Goal: Task Accomplishment & Management: Complete application form

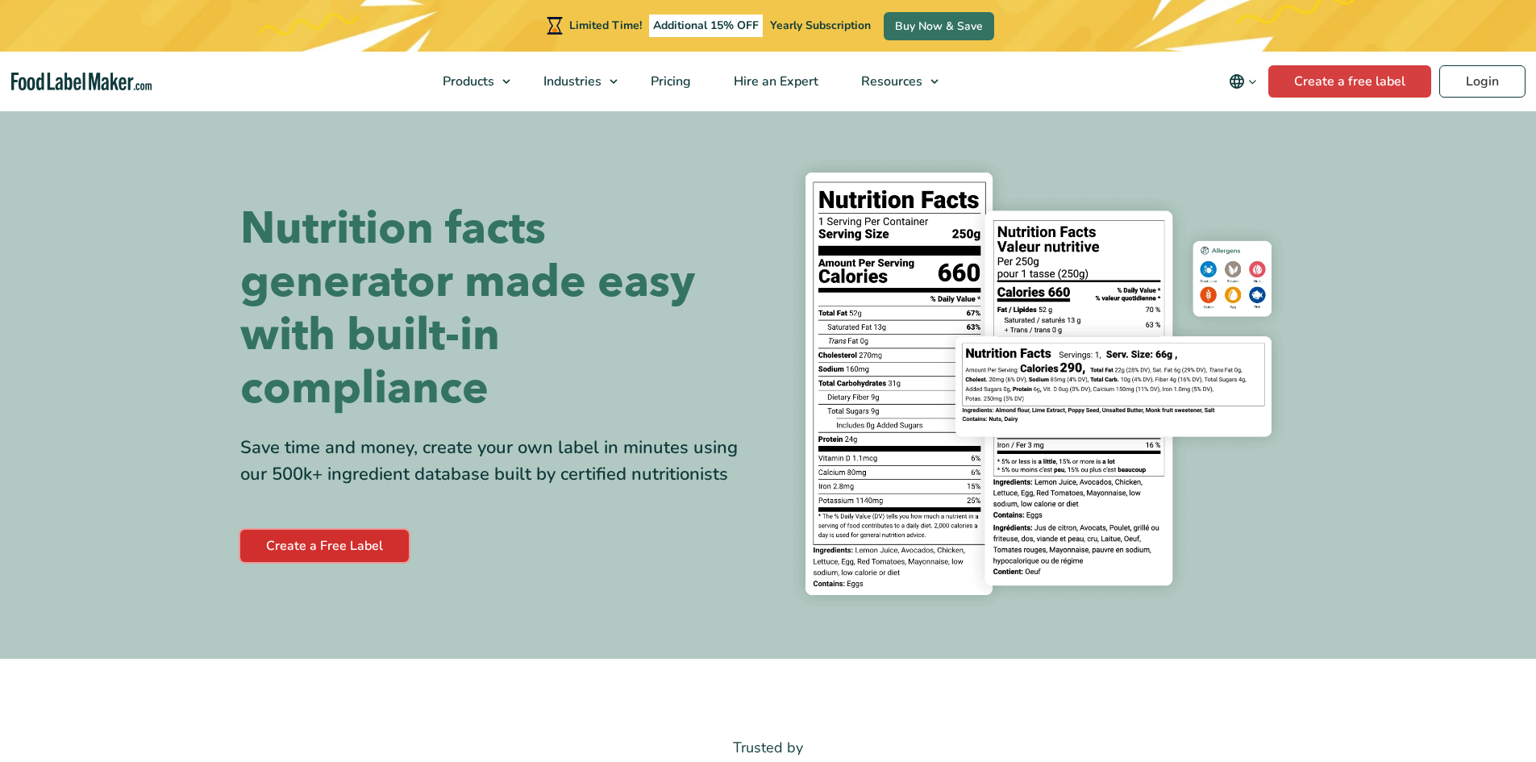
click at [354, 540] on link "Create a Free Label" at bounding box center [324, 546] width 168 height 32
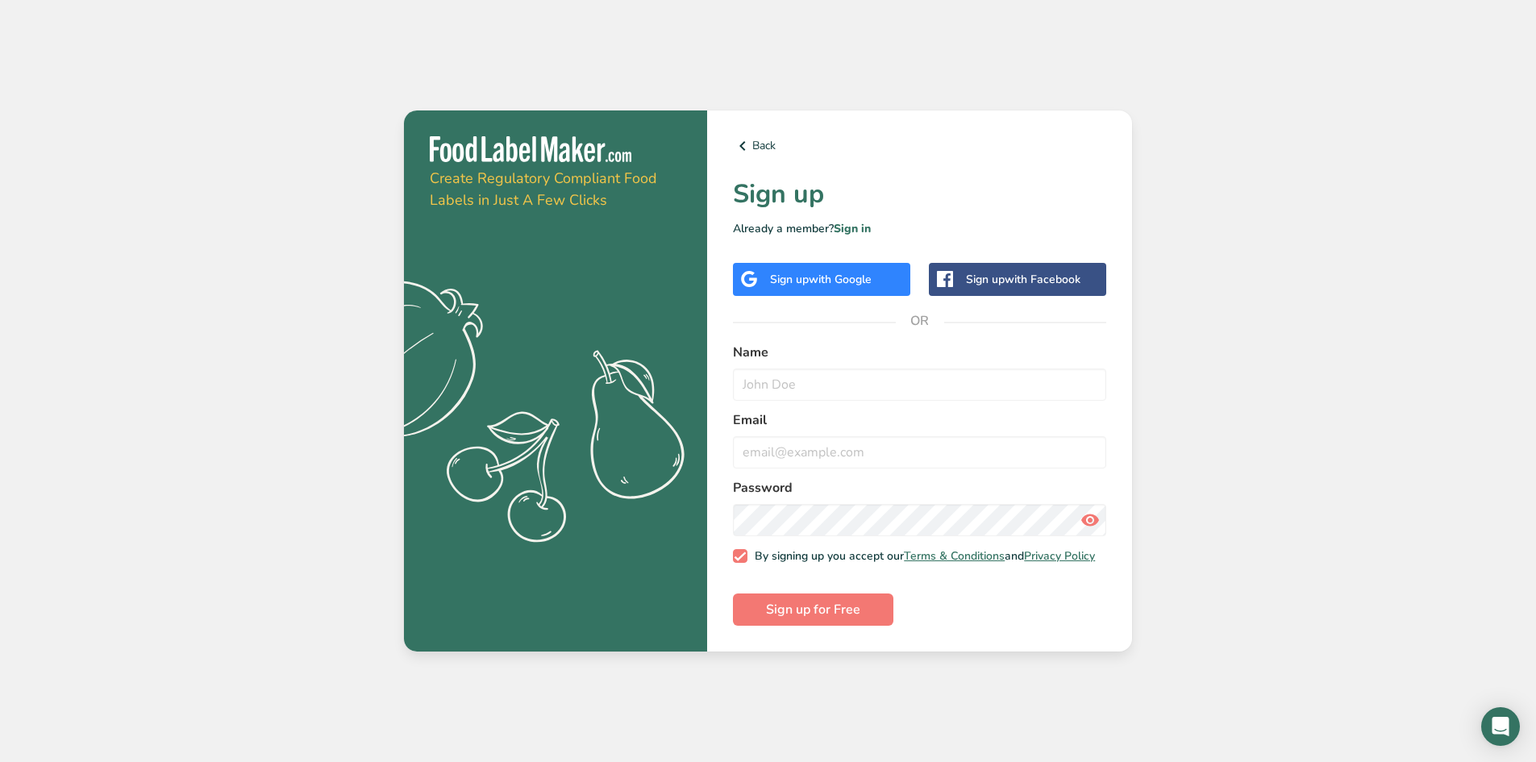
click at [786, 287] on div "Sign up with Google" at bounding box center [821, 279] width 177 height 33
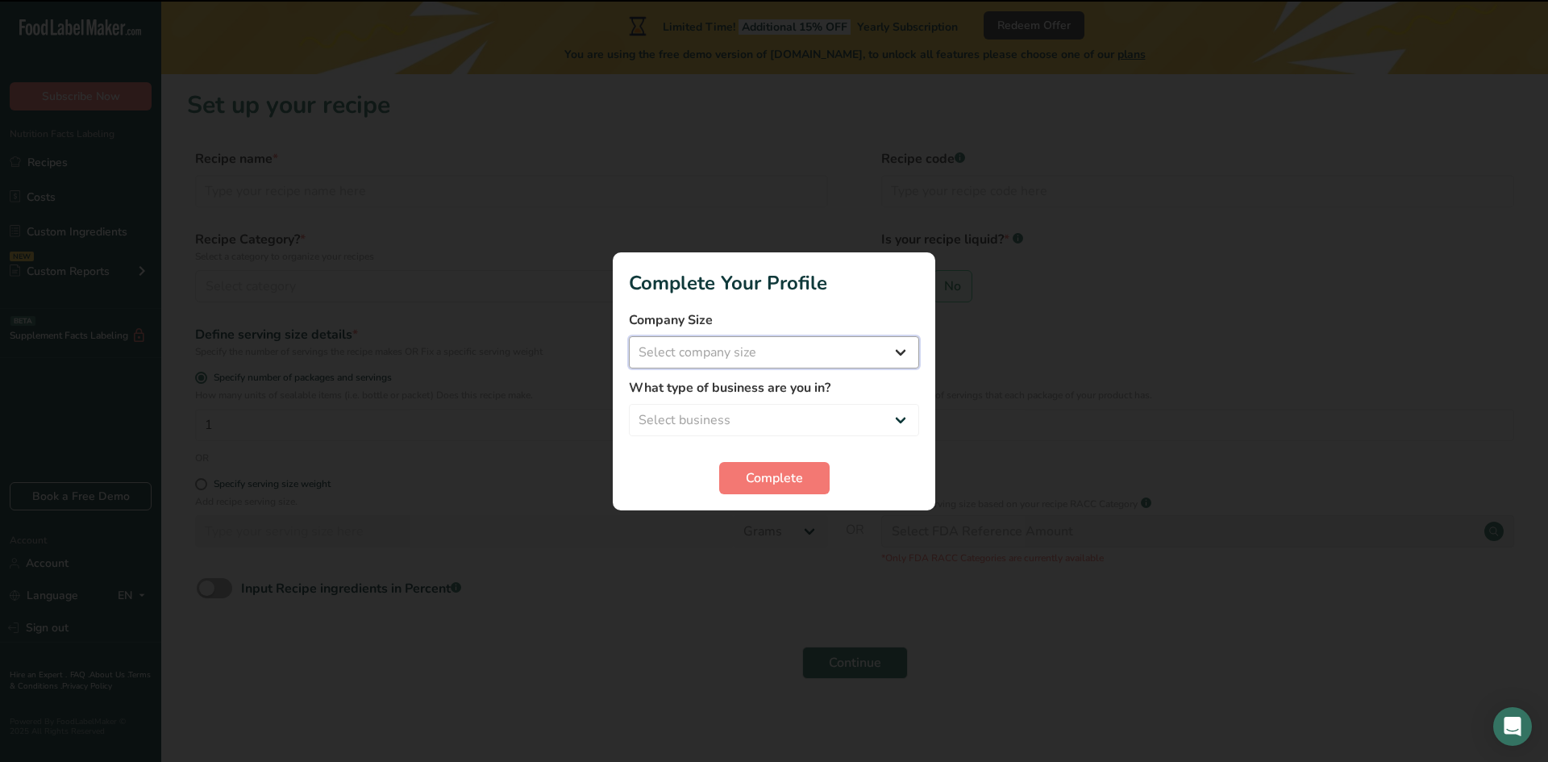
click at [782, 355] on select "Select company size Fewer than 10 Employees 10 to 50 Employees 51 to 500 Employ…" at bounding box center [774, 352] width 290 height 32
select select "3"
click at [629, 336] on select "Select company size Fewer than 10 Employees 10 to 50 Employees 51 to 500 Employ…" at bounding box center [774, 352] width 290 height 32
click at [771, 418] on select "Select business Packaged Food Manufacturer Restaurant & Cafe Bakery Meal Plans …" at bounding box center [774, 420] width 290 height 32
select select "5"
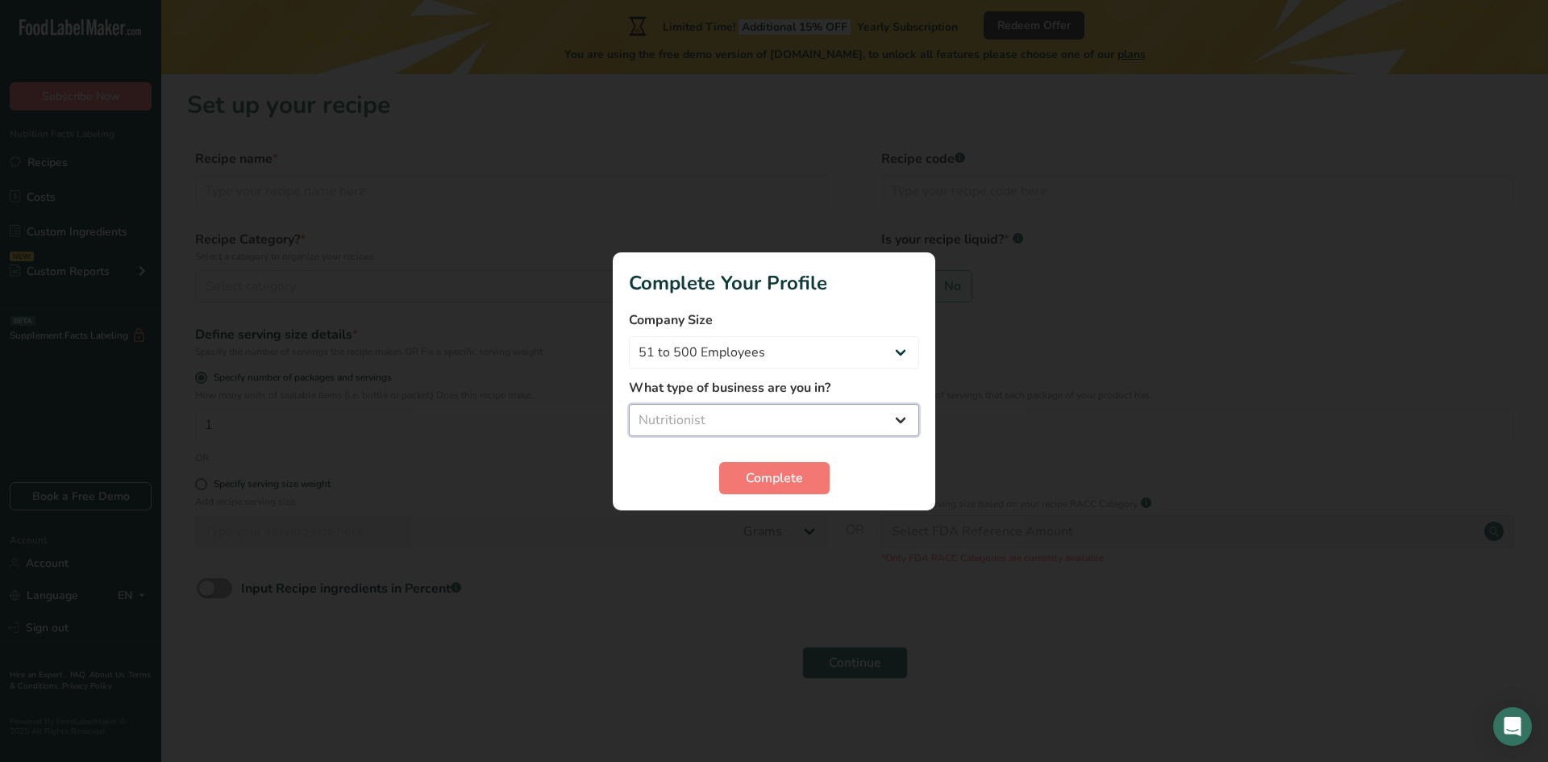
click at [629, 404] on select "Select business Packaged Food Manufacturer Restaurant & Cafe Bakery Meal Plans …" at bounding box center [774, 420] width 290 height 32
click at [788, 484] on span "Complete" at bounding box center [774, 477] width 57 height 19
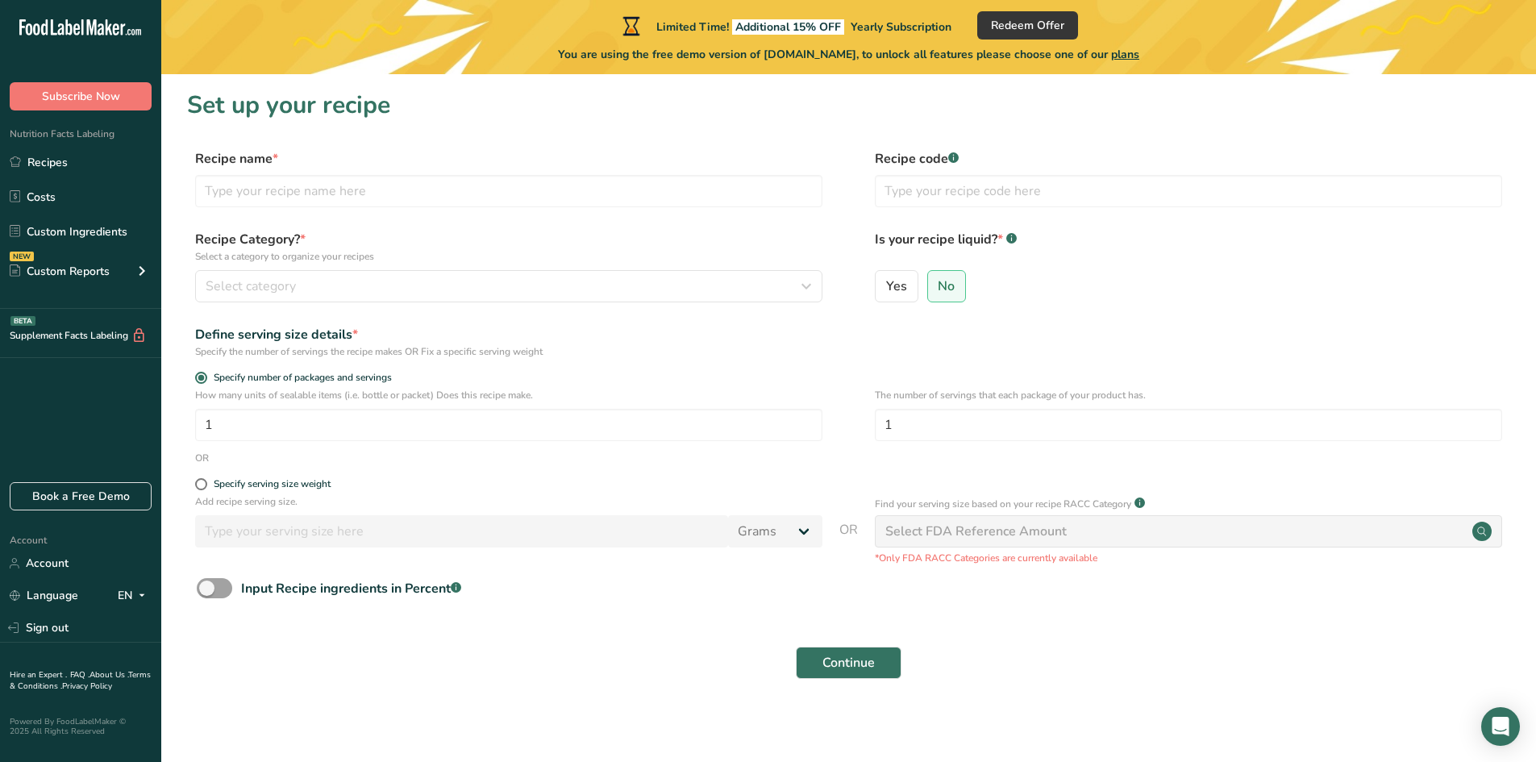
scroll to position [4, 0]
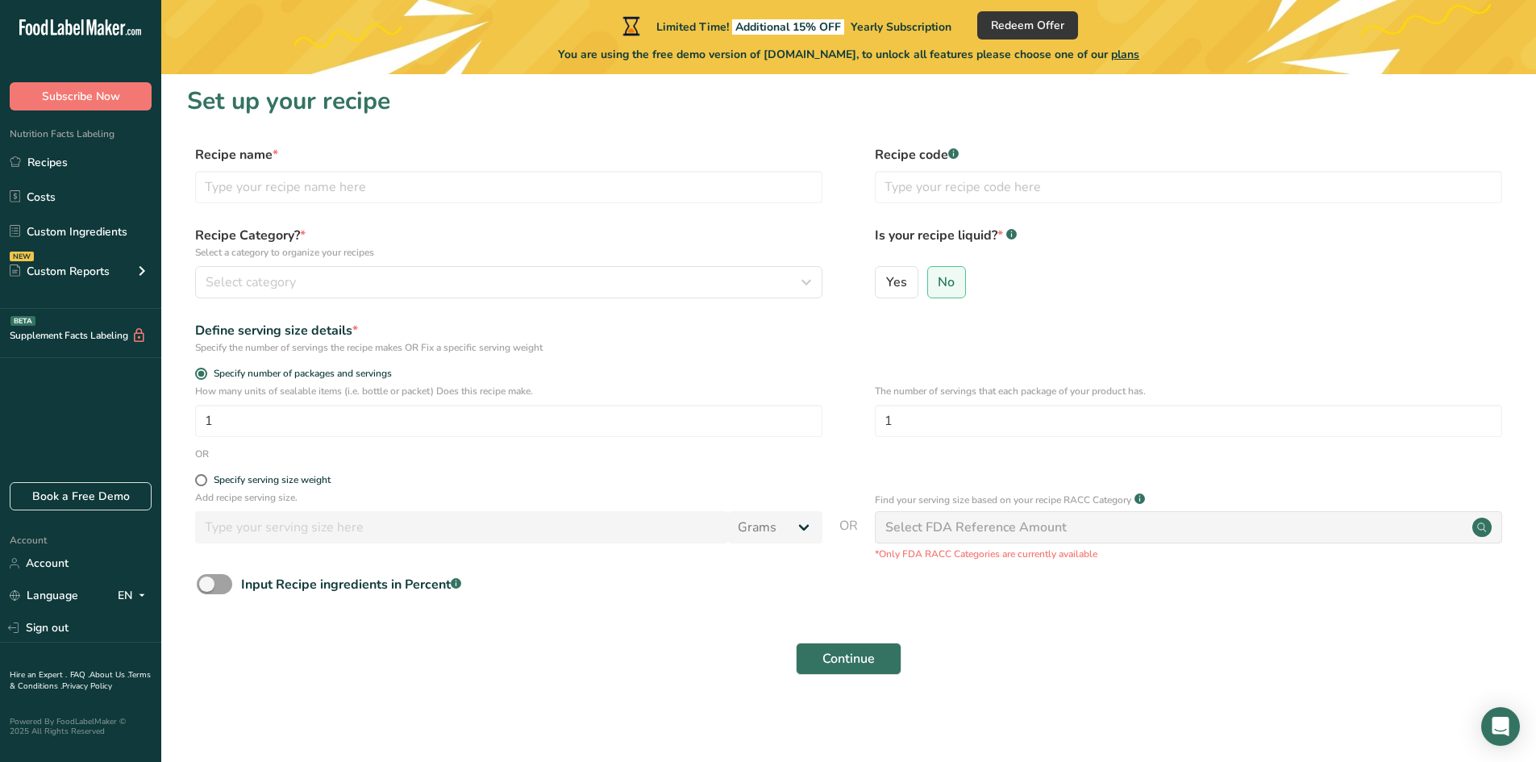
click at [934, 532] on div "Select FDA Reference Amount" at bounding box center [975, 526] width 181 height 19
click at [933, 525] on div "Select FDA Reference Amount" at bounding box center [975, 526] width 181 height 19
click at [967, 526] on div "Select FDA Reference Amount" at bounding box center [975, 526] width 181 height 19
click at [303, 478] on div "Specify serving size weight" at bounding box center [272, 480] width 117 height 12
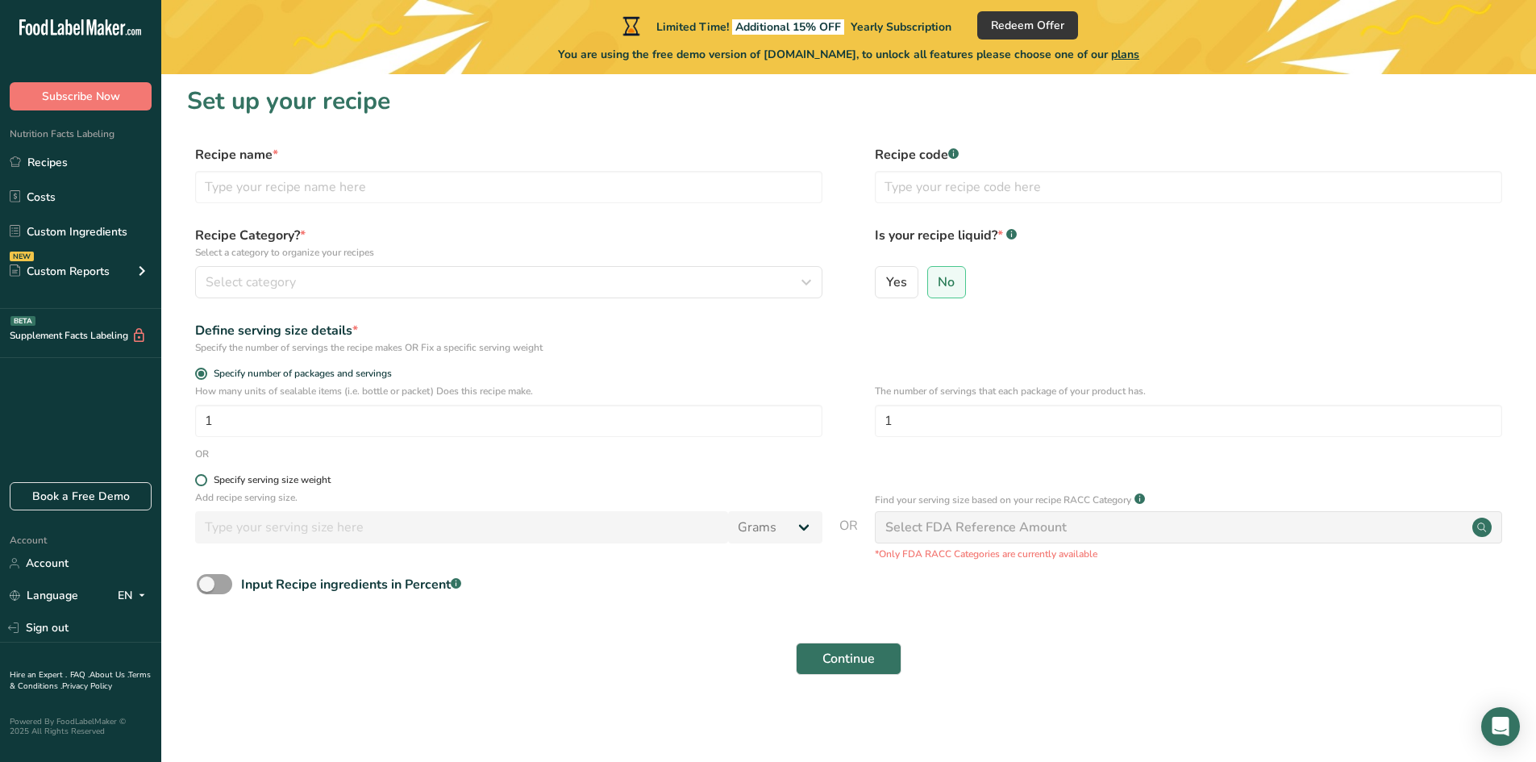
click at [206, 478] on input "Specify serving size weight" at bounding box center [200, 480] width 10 height 10
radio input "true"
radio input "false"
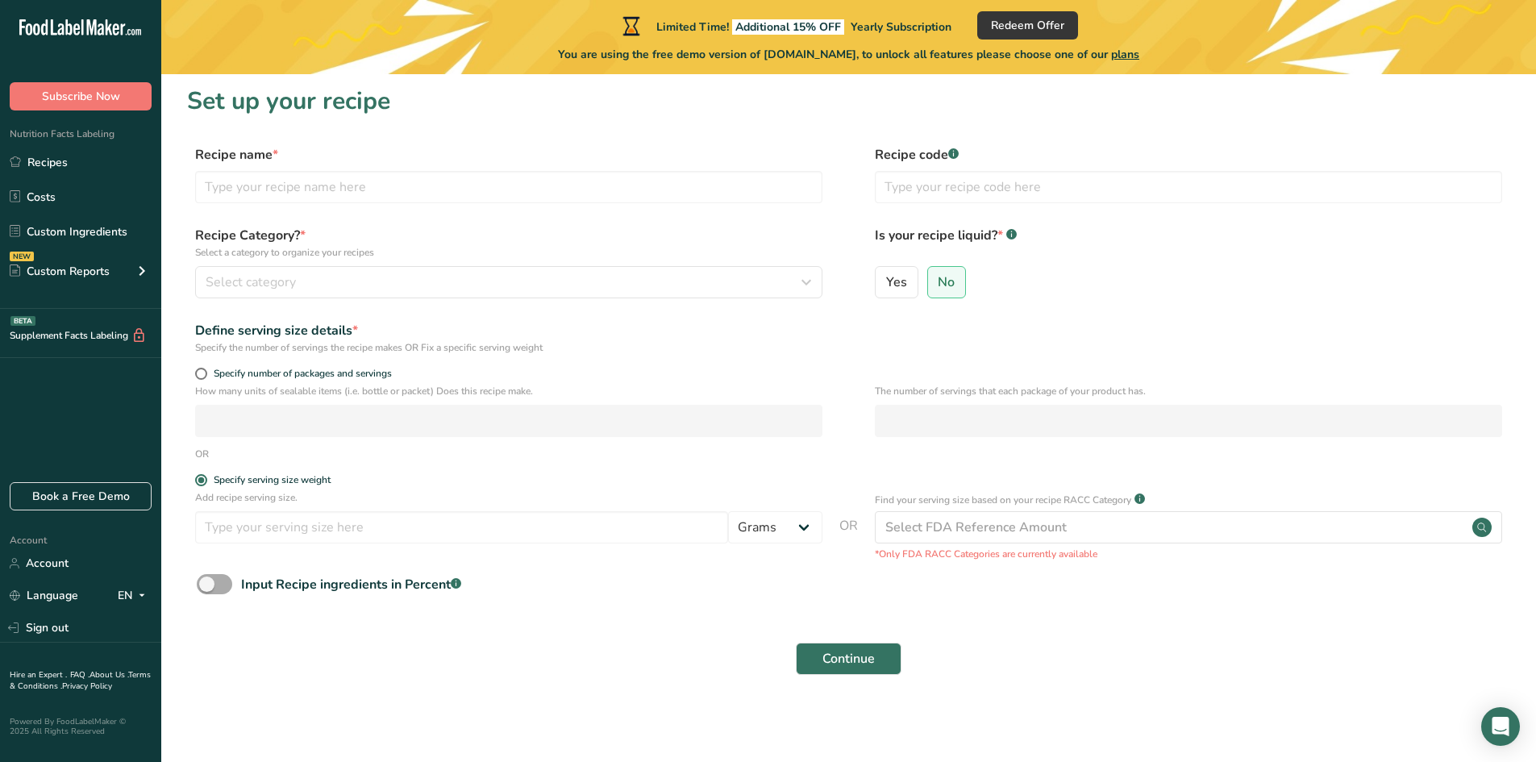
click at [219, 587] on span at bounding box center [214, 584] width 35 height 20
click at [207, 587] on input "Input Recipe ingredients in Percent .a-a{fill:#347362;}.b-a{fill:#fff;}" at bounding box center [202, 584] width 10 height 10
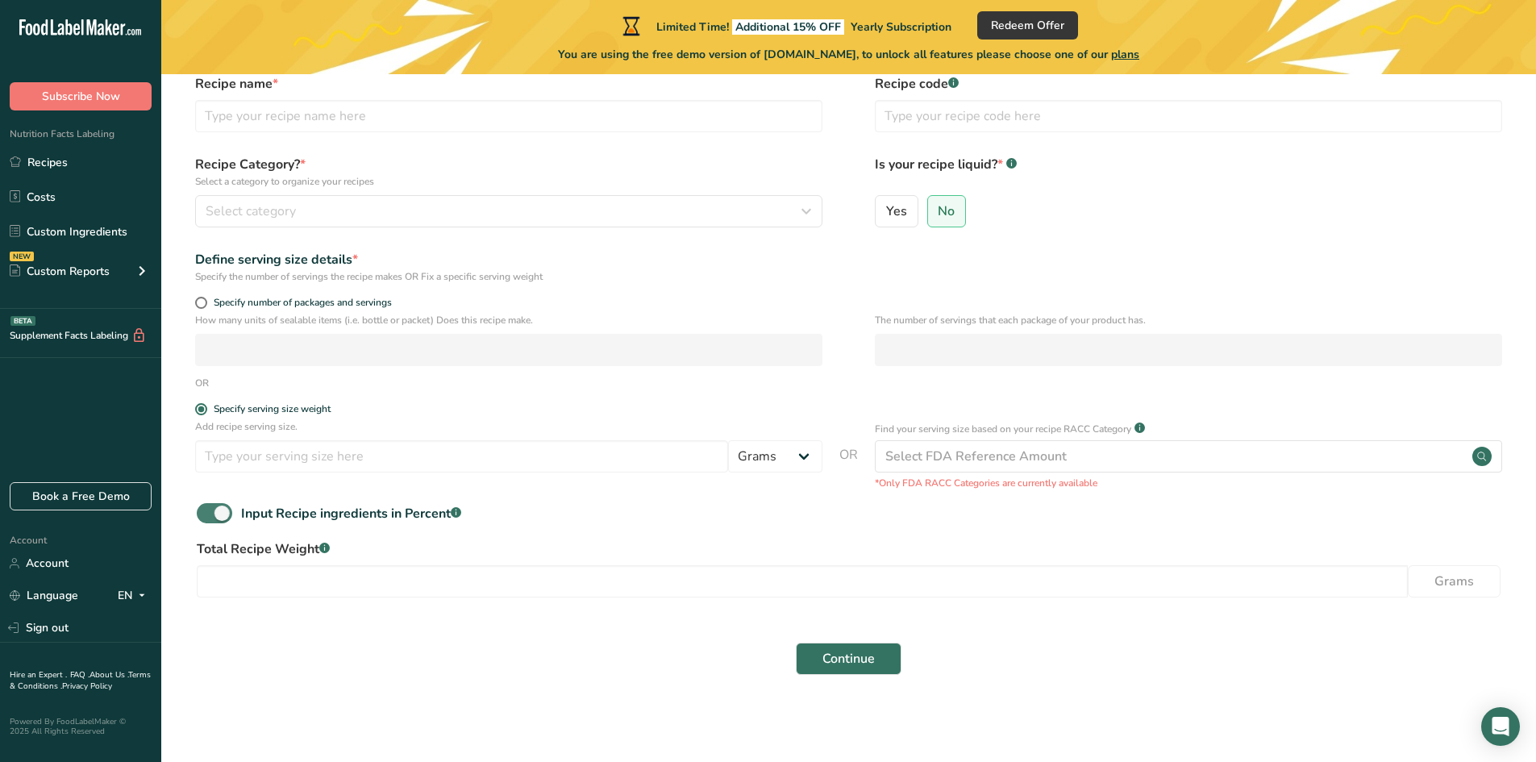
click at [210, 513] on span at bounding box center [214, 513] width 35 height 20
click at [207, 513] on input "Input Recipe ingredients in Percent .a-a{fill:#347362;}.b-a{fill:#fff;}" at bounding box center [202, 513] width 10 height 10
checkbox input "false"
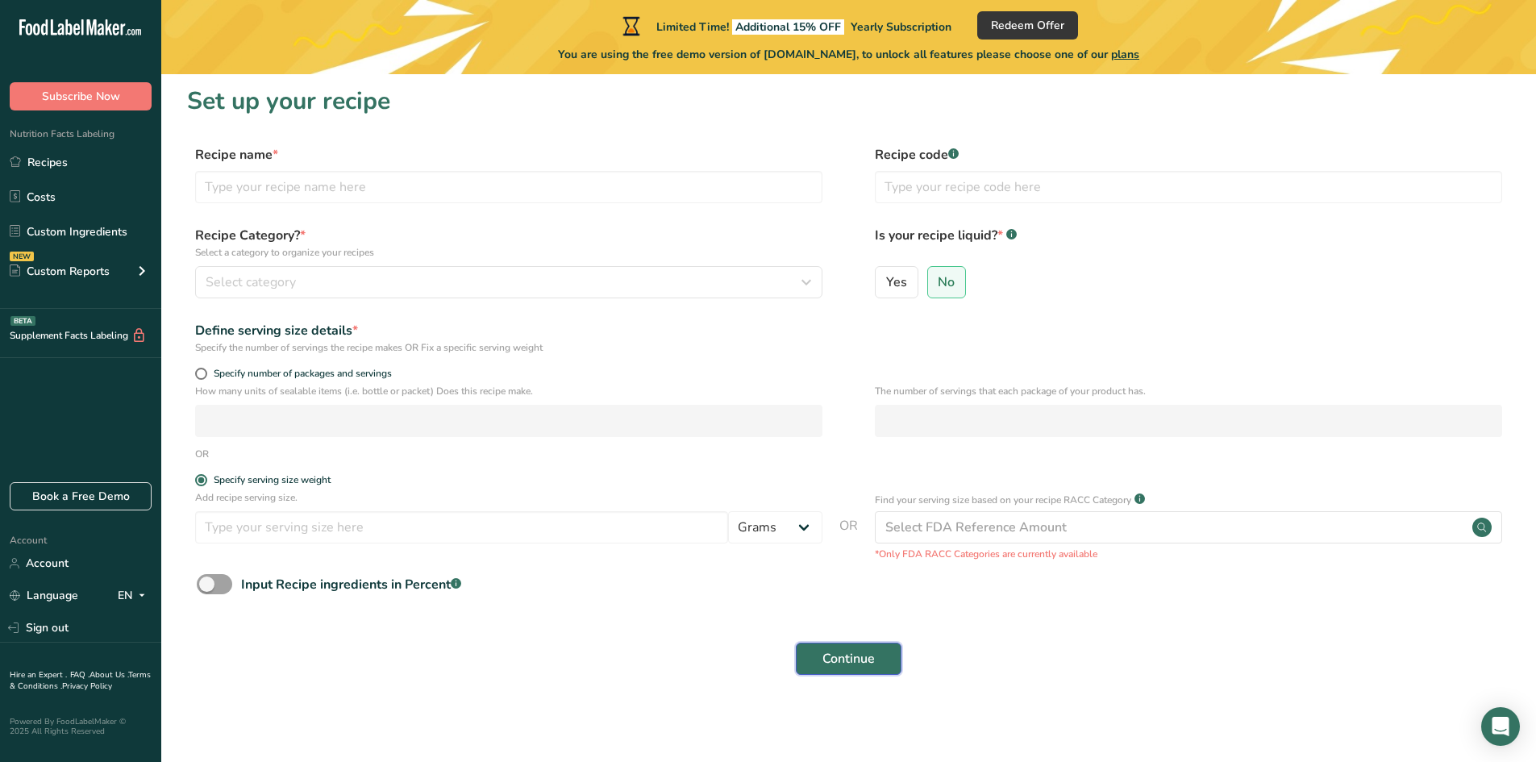
click at [872, 670] on button "Continue" at bounding box center [849, 658] width 106 height 32
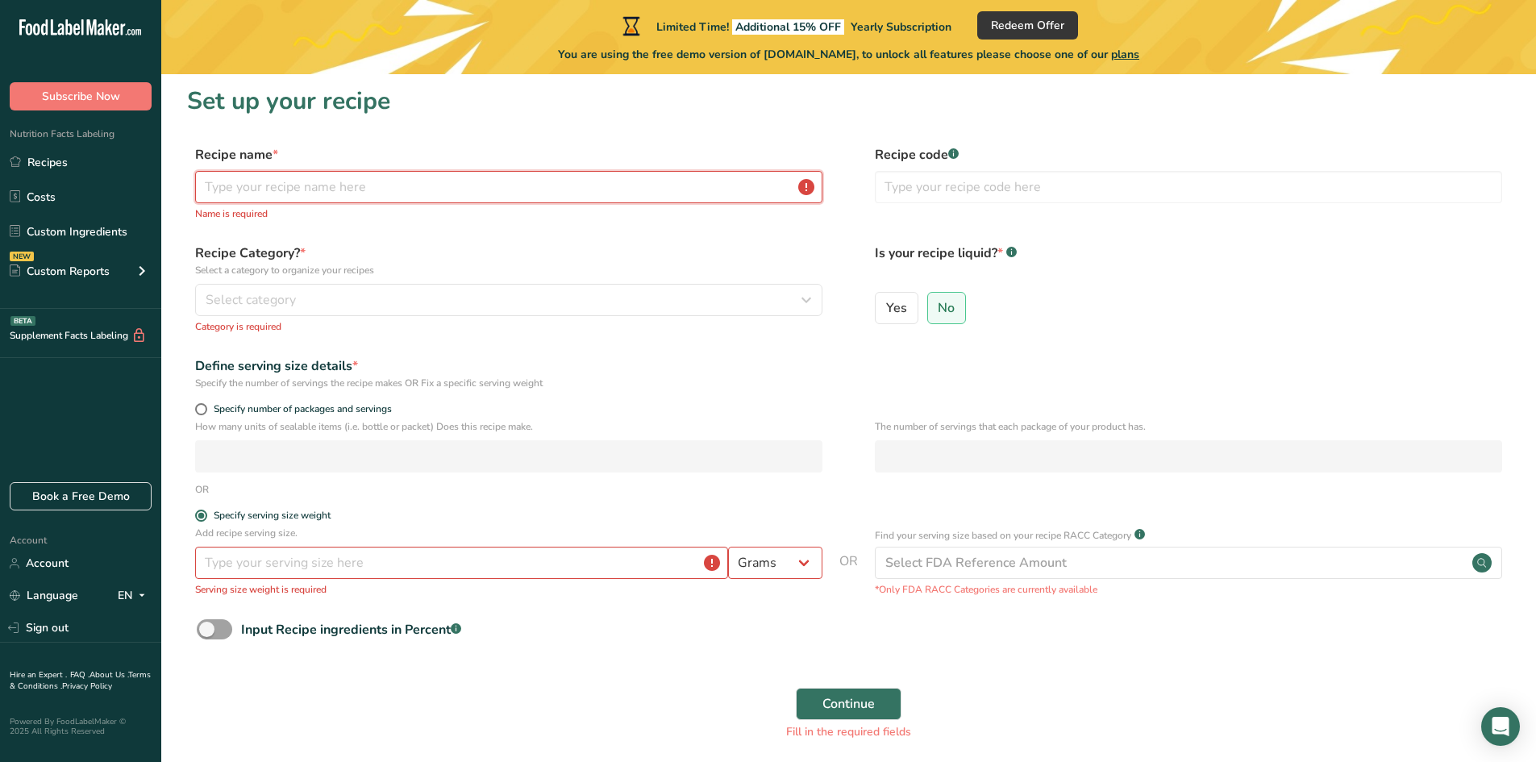
click at [338, 172] on input "text" at bounding box center [508, 187] width 627 height 32
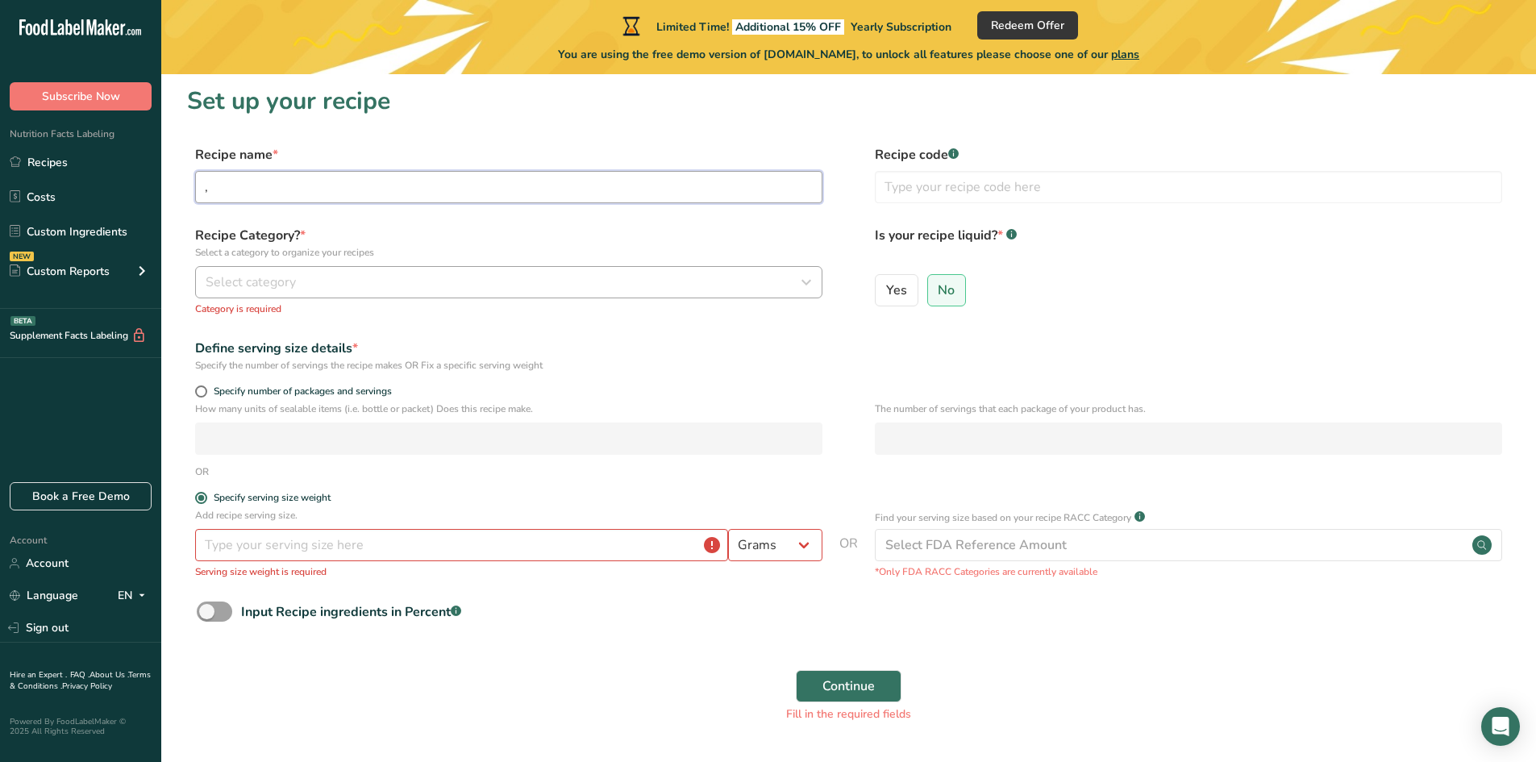
type input ","
click at [397, 299] on div "Recipe Category? * Select a category to organize your recipes Select category S…" at bounding box center [508, 271] width 627 height 90
click at [416, 272] on button "Select category" at bounding box center [508, 282] width 627 height 32
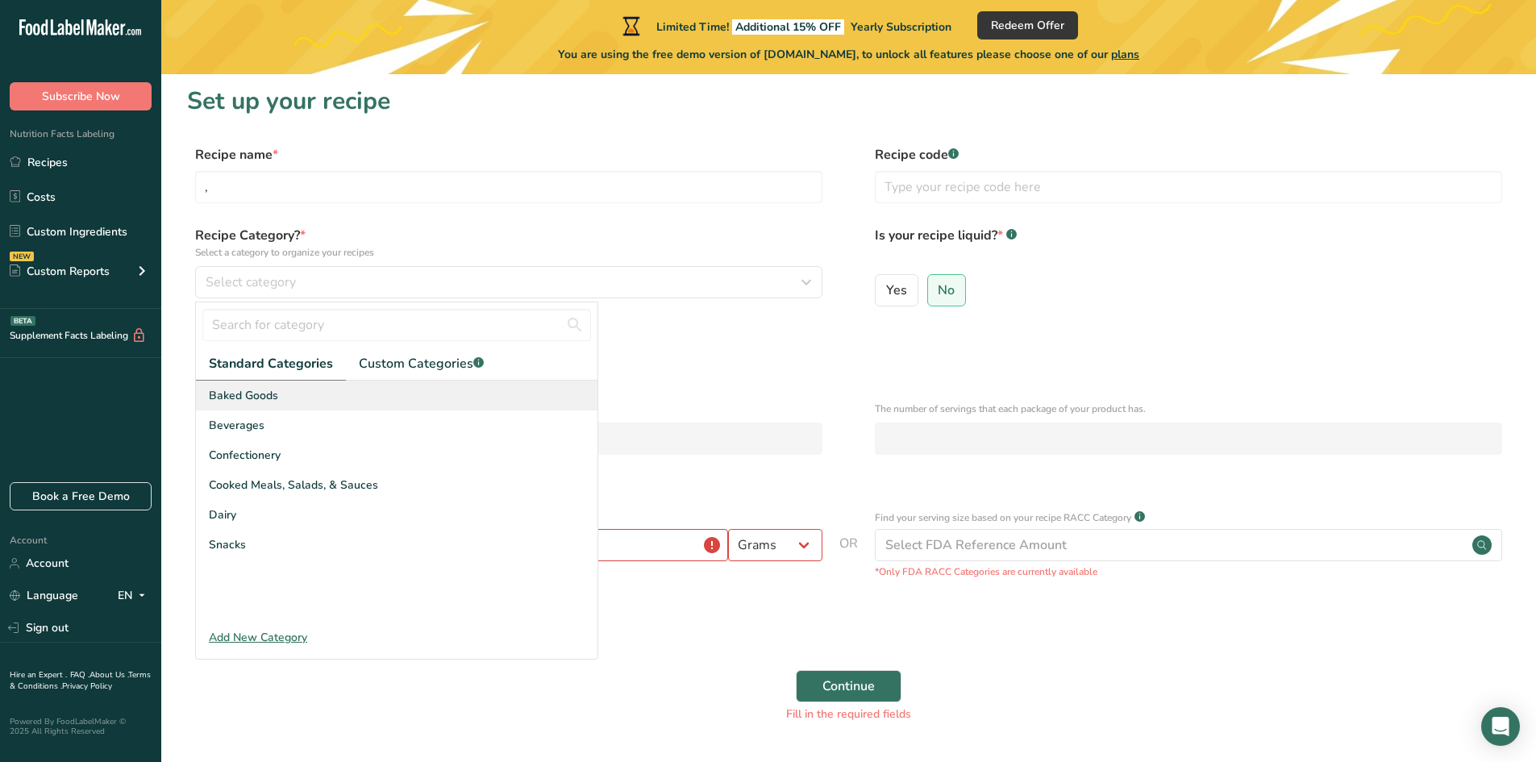
click at [293, 408] on div "Baked Goods" at bounding box center [396, 395] width 401 height 30
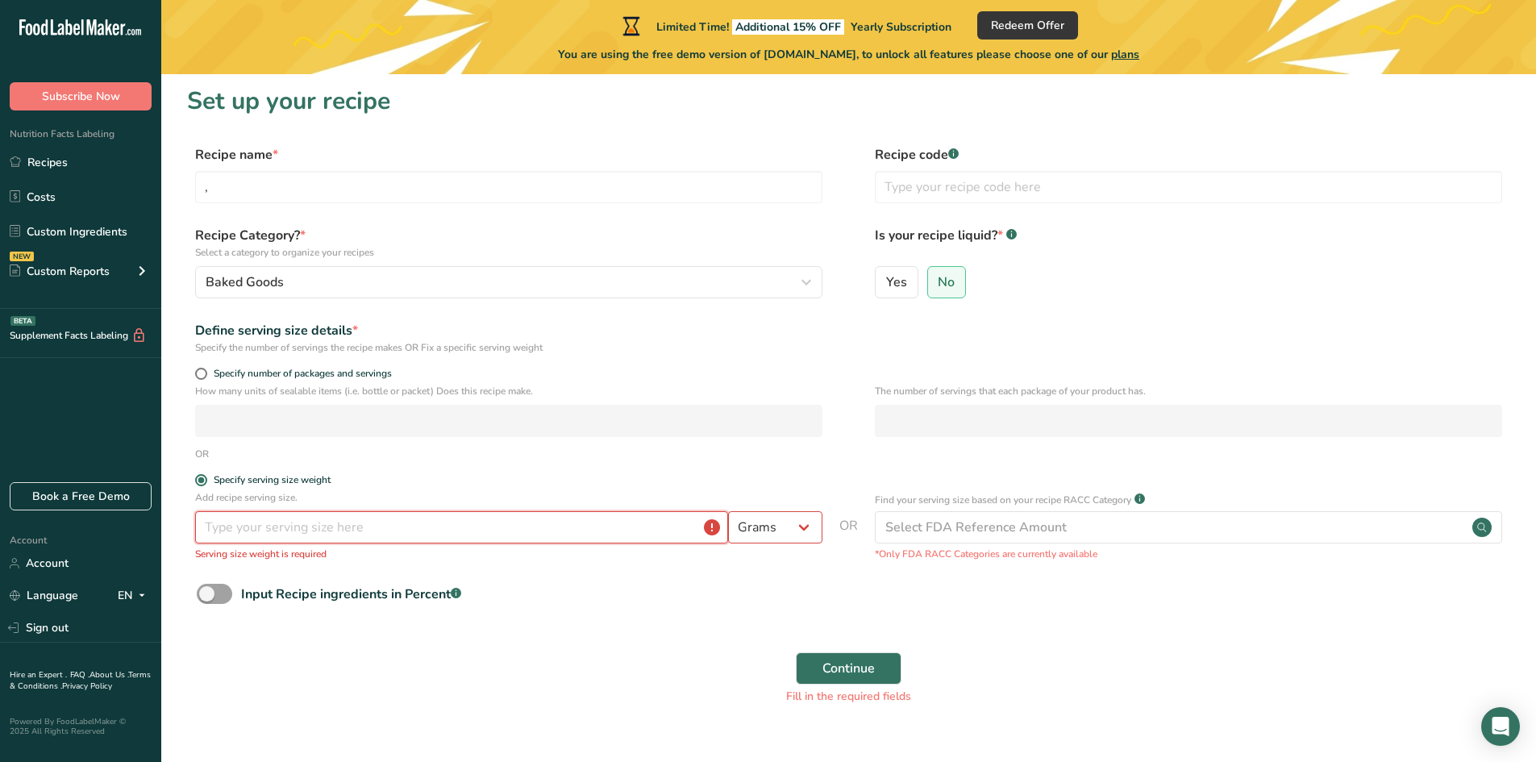
click at [481, 531] on input "number" at bounding box center [461, 527] width 533 height 32
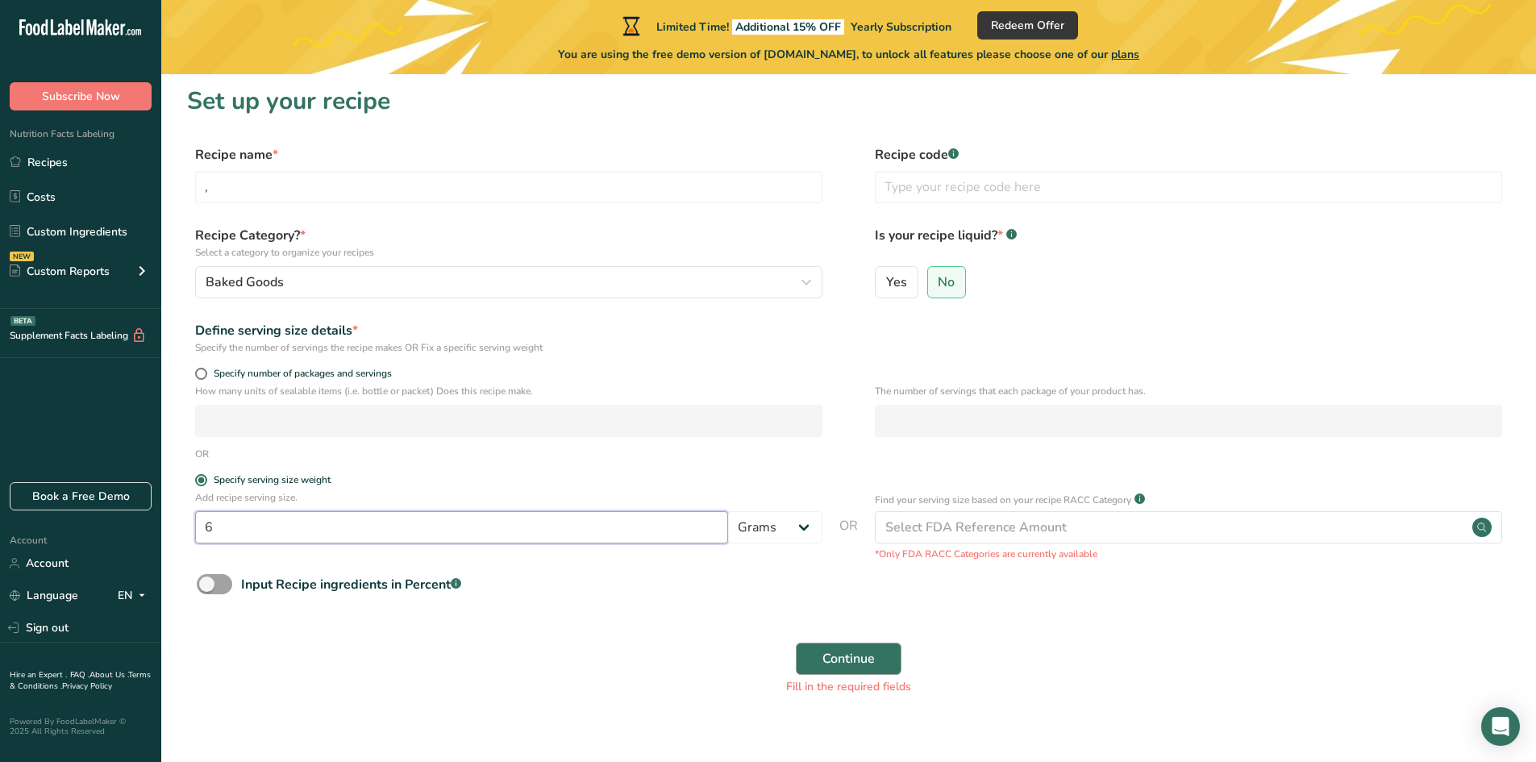
type input "6"
click at [847, 661] on span "Continue" at bounding box center [848, 658] width 52 height 19
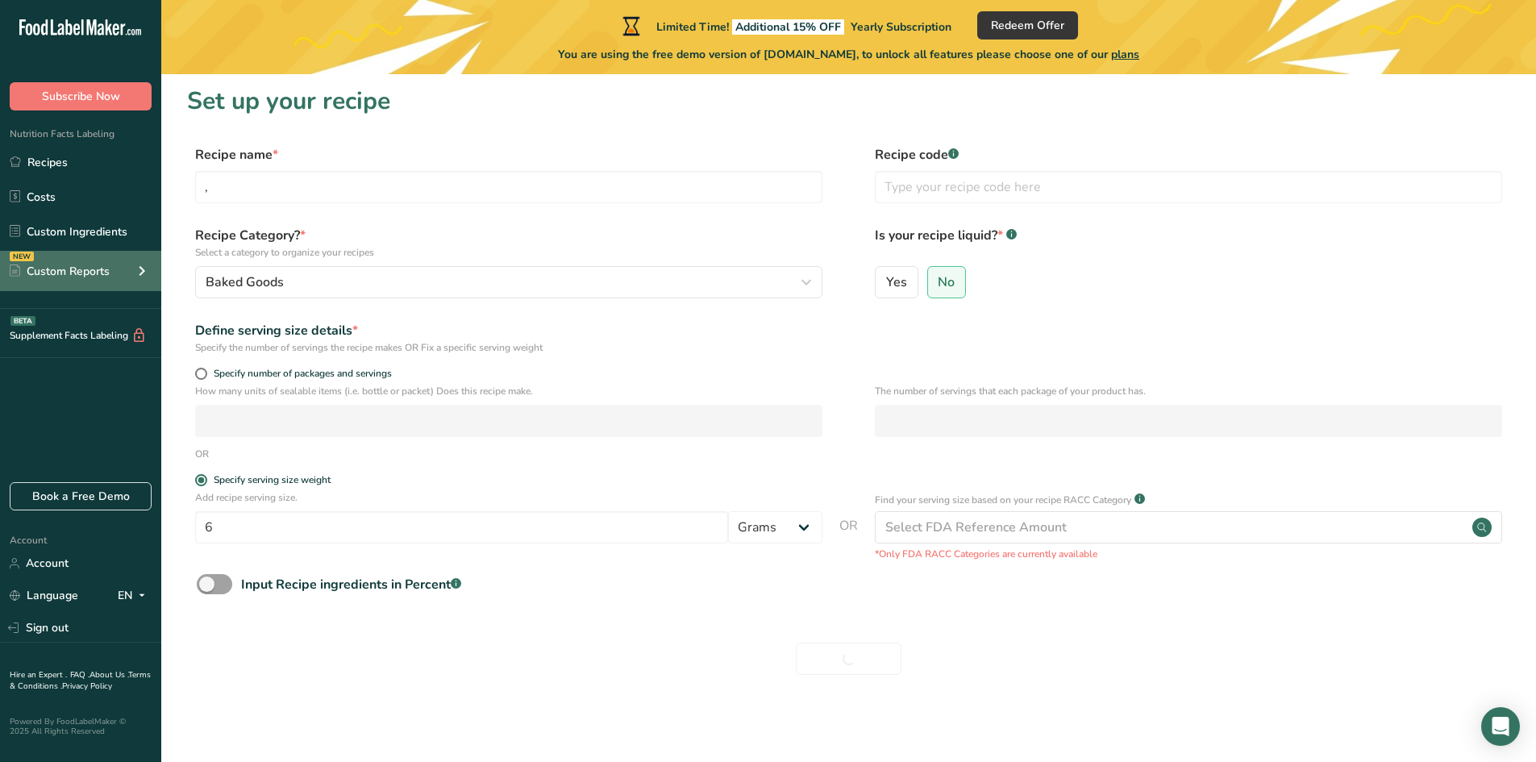
click at [95, 272] on div "Custom Reports" at bounding box center [60, 271] width 100 height 17
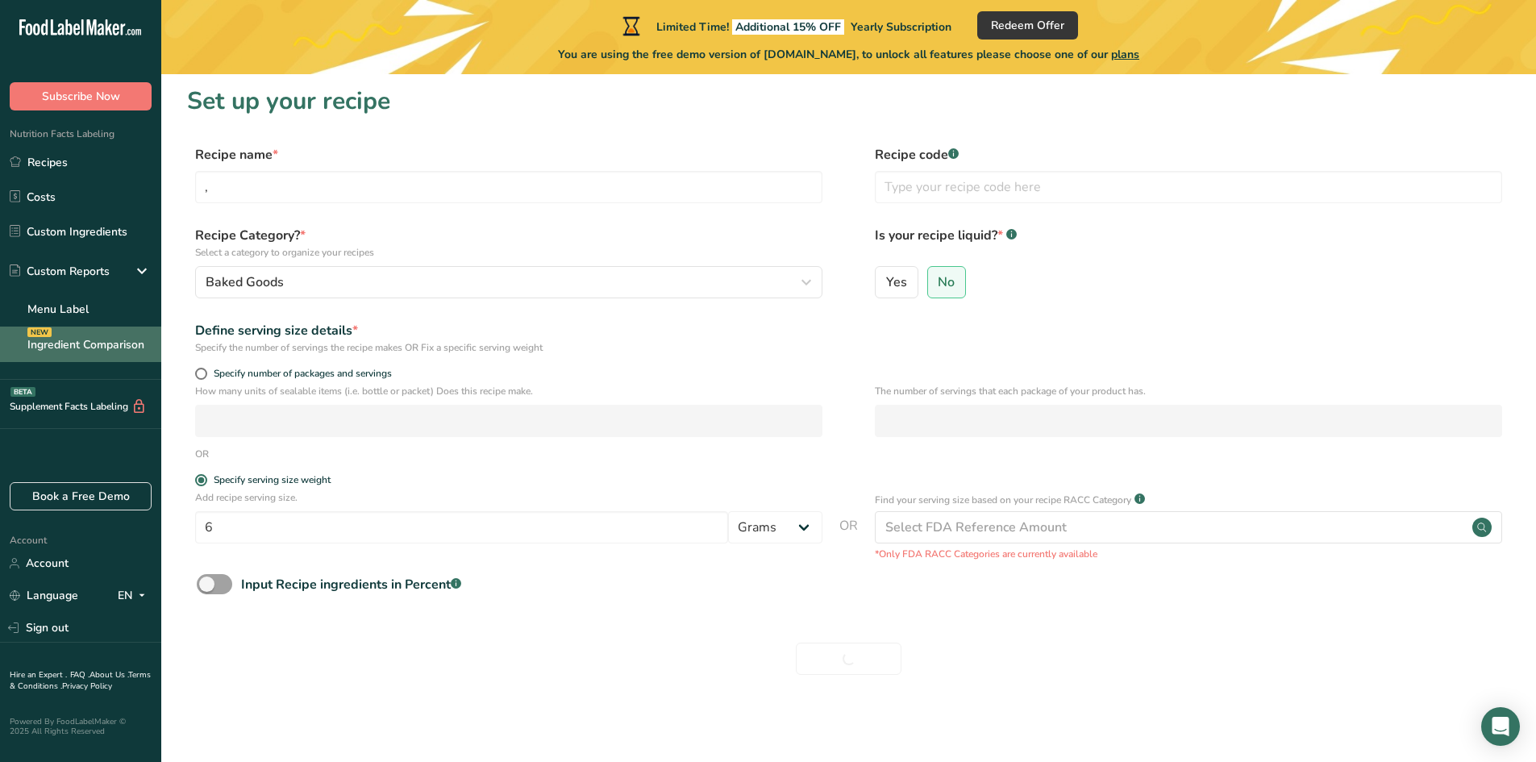
click at [92, 332] on link "Ingredient Comparison NEW" at bounding box center [80, 343] width 161 height 35
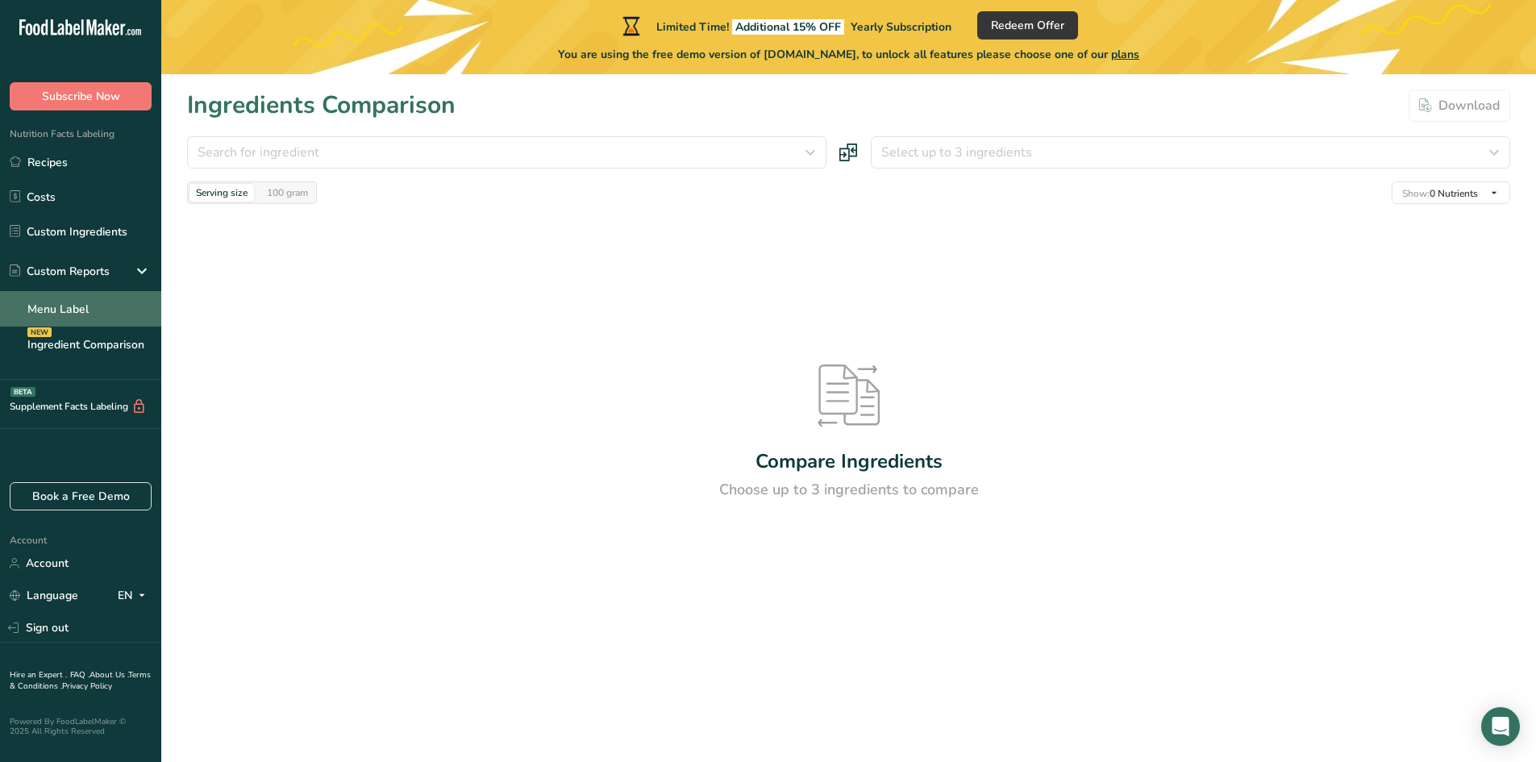
click at [93, 308] on link "Menu Label" at bounding box center [80, 308] width 161 height 35
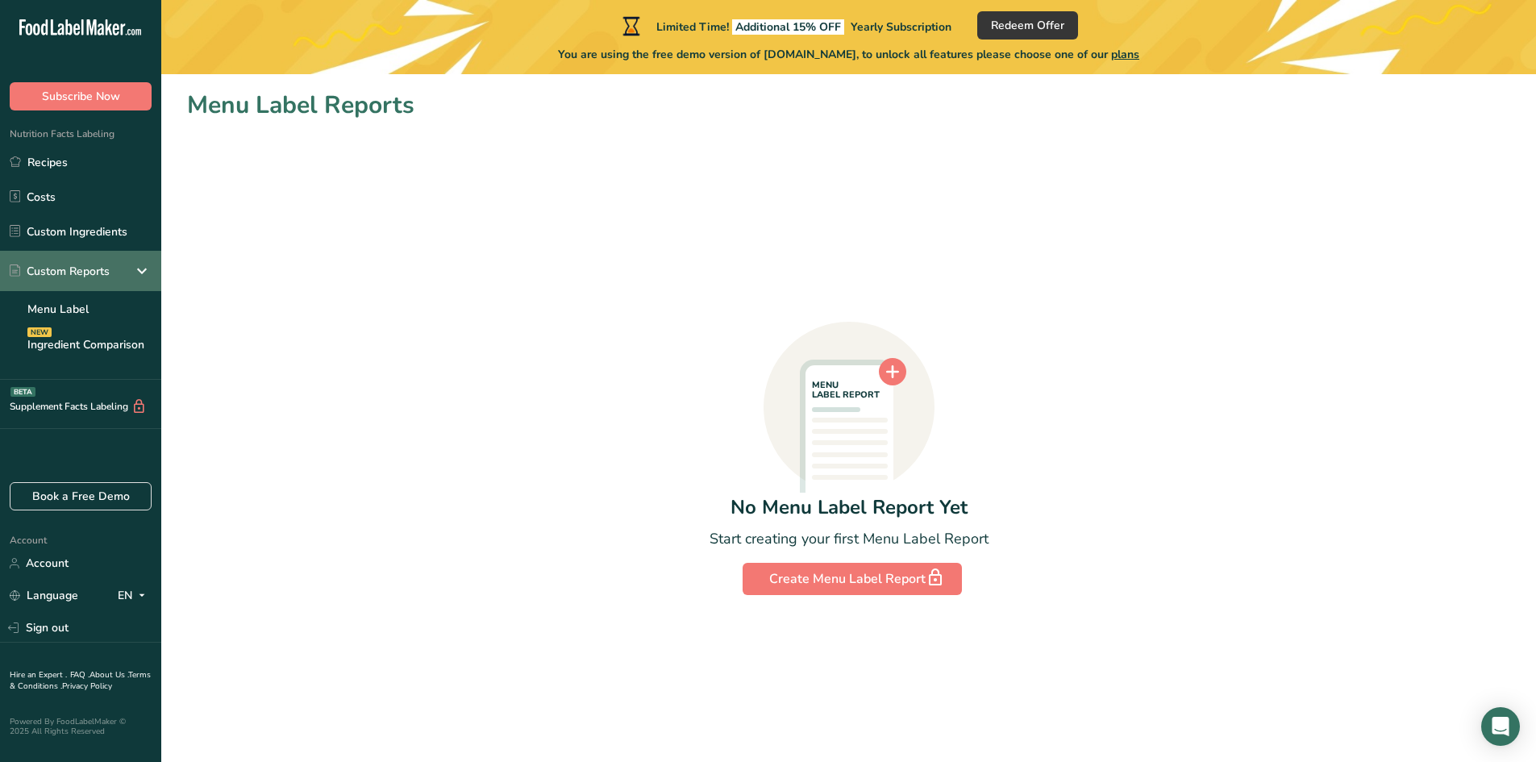
click at [74, 273] on div "Custom Reports" at bounding box center [60, 271] width 100 height 17
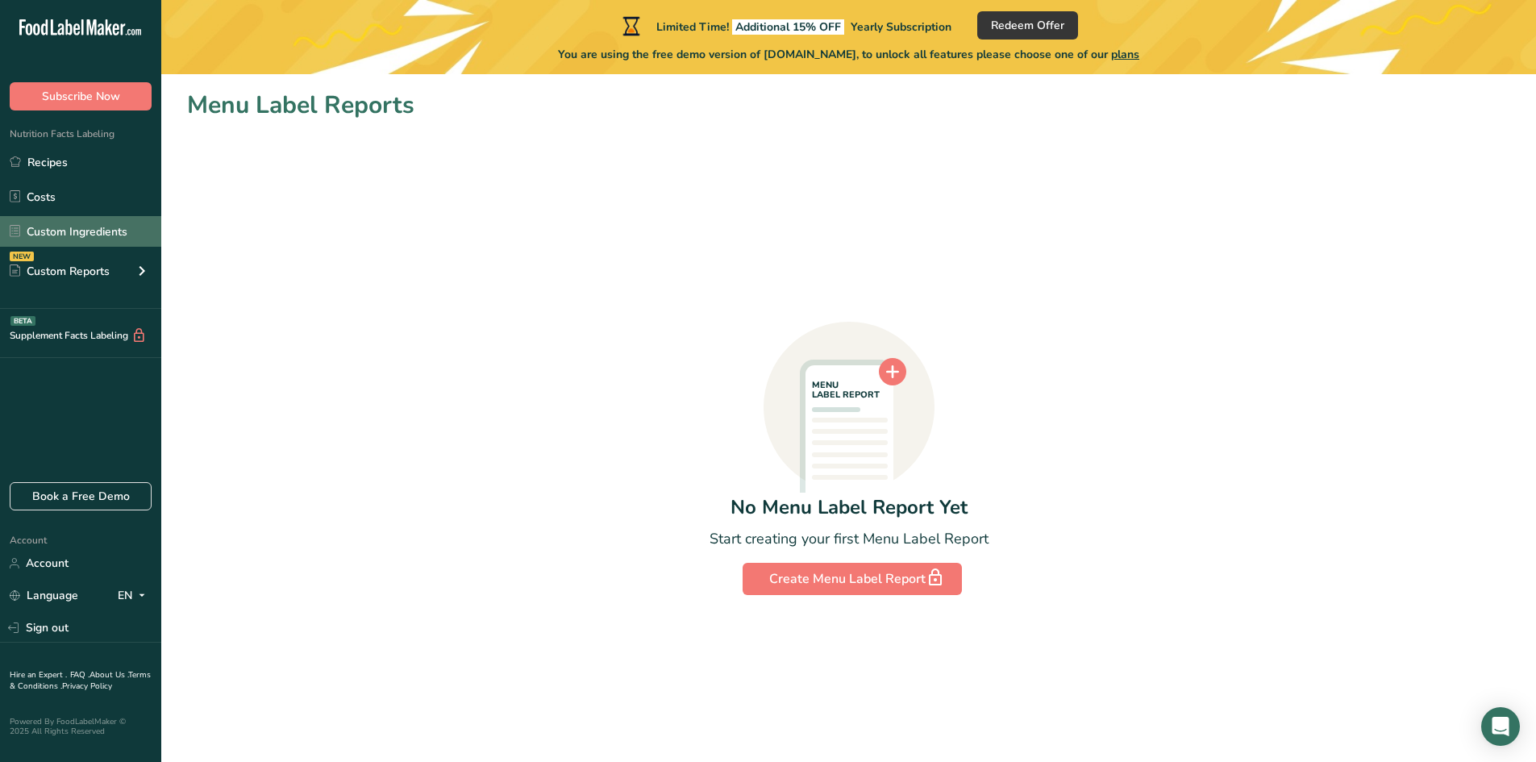
click at [71, 241] on link "Custom Ingredients" at bounding box center [80, 231] width 161 height 31
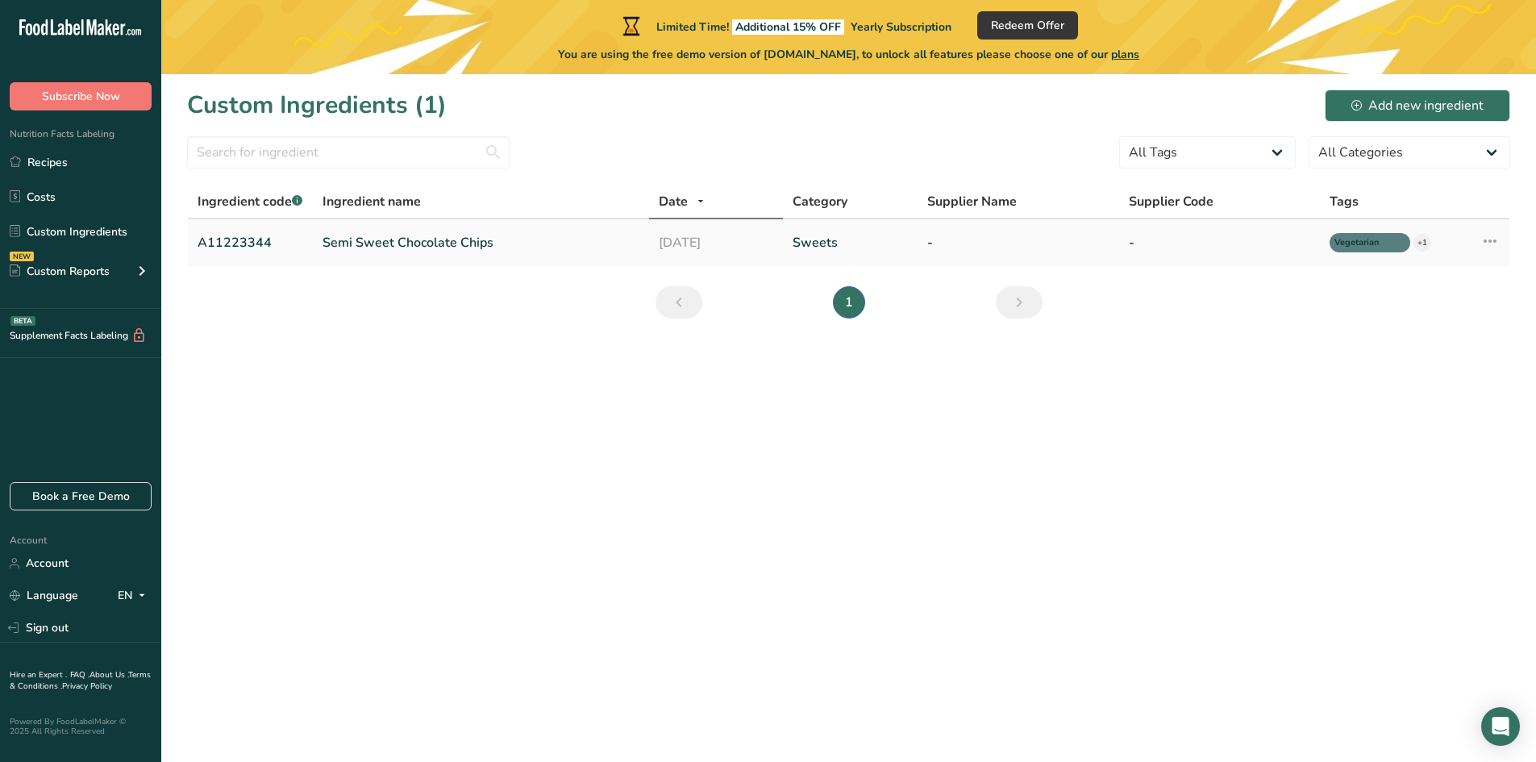
click at [315, 244] on td "Semi Sweet Chocolate Chips" at bounding box center [480, 242] width 335 height 47
click at [81, 205] on link "Costs" at bounding box center [80, 196] width 161 height 31
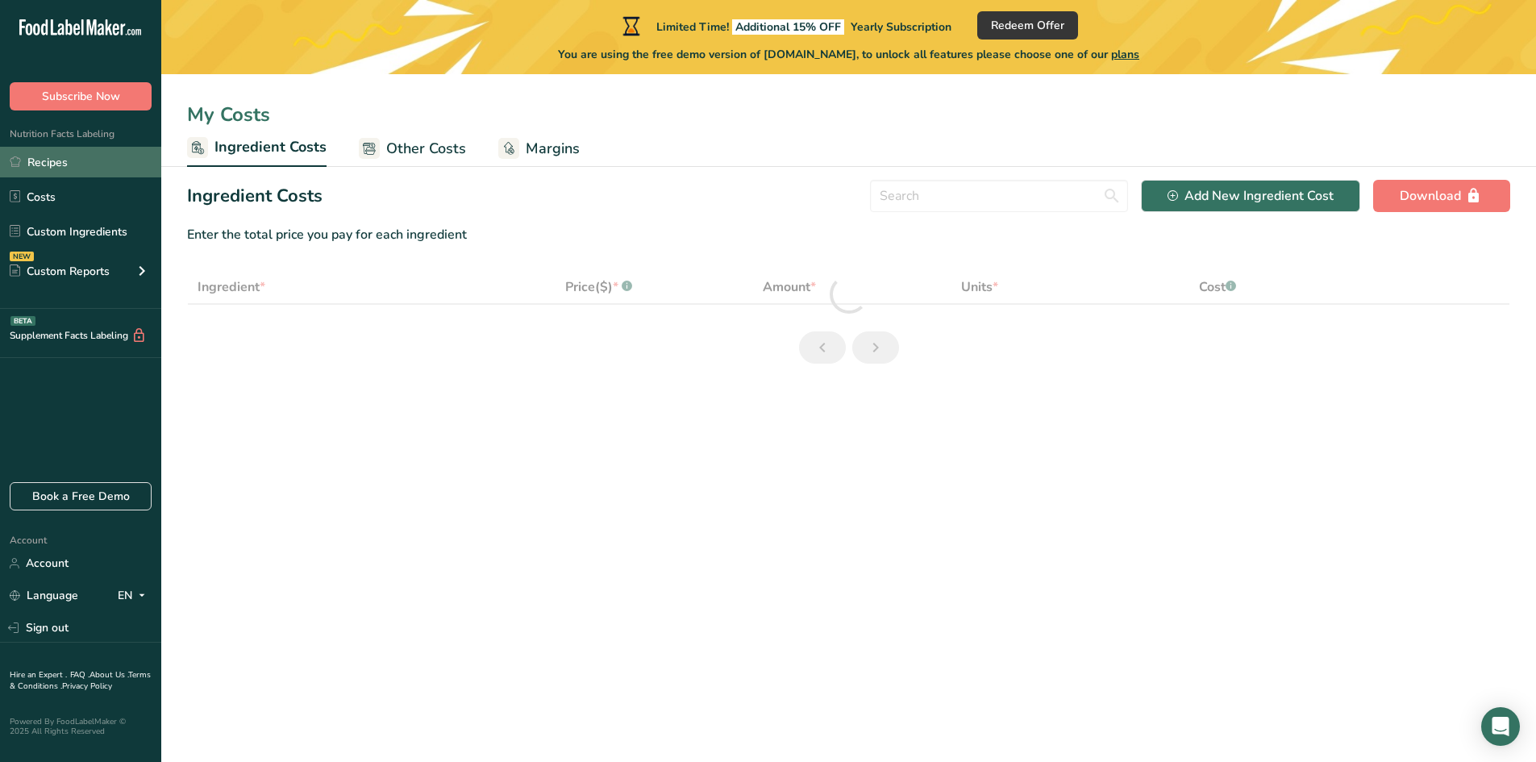
select select "1"
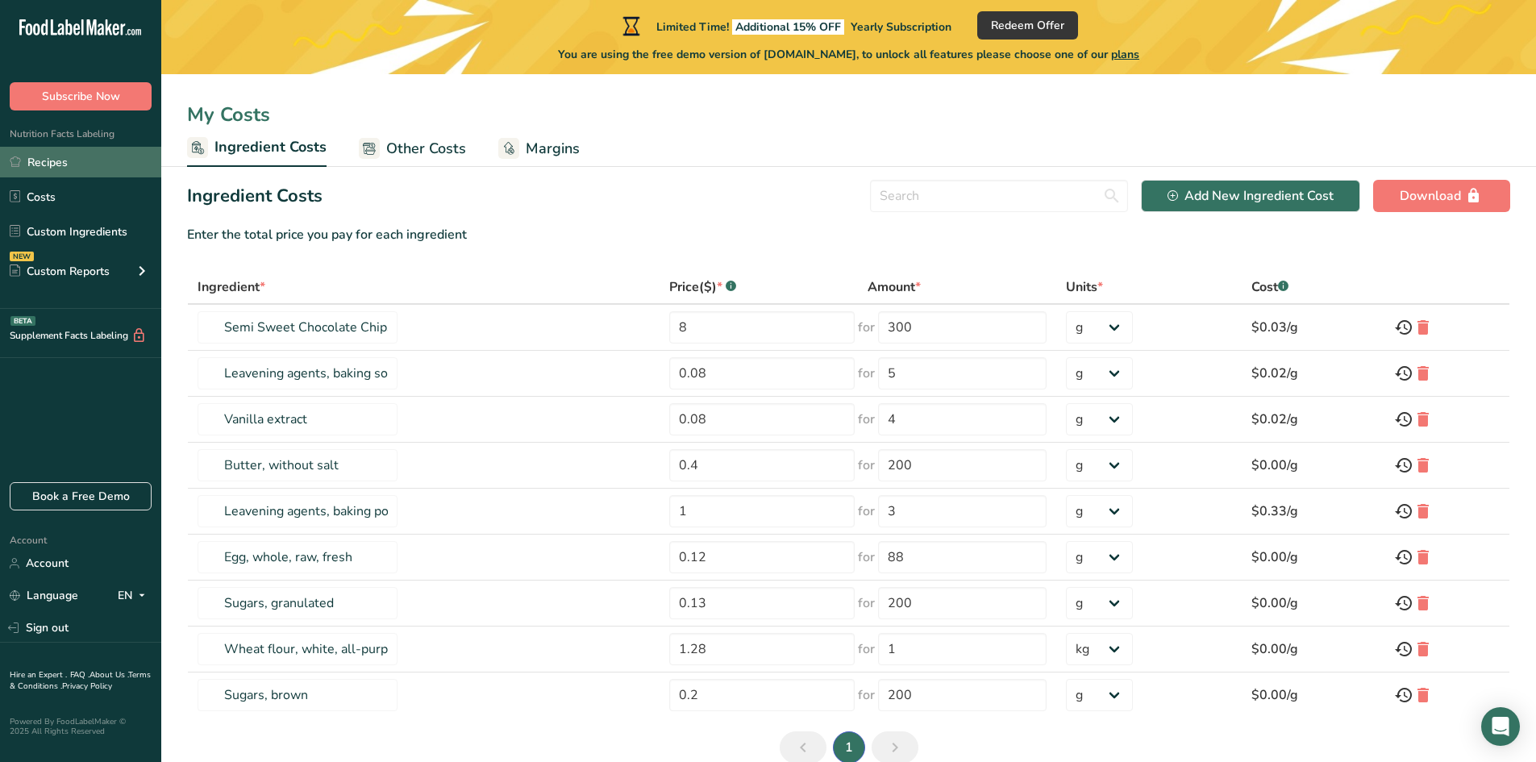
click at [43, 166] on link "Recipes" at bounding box center [80, 162] width 161 height 31
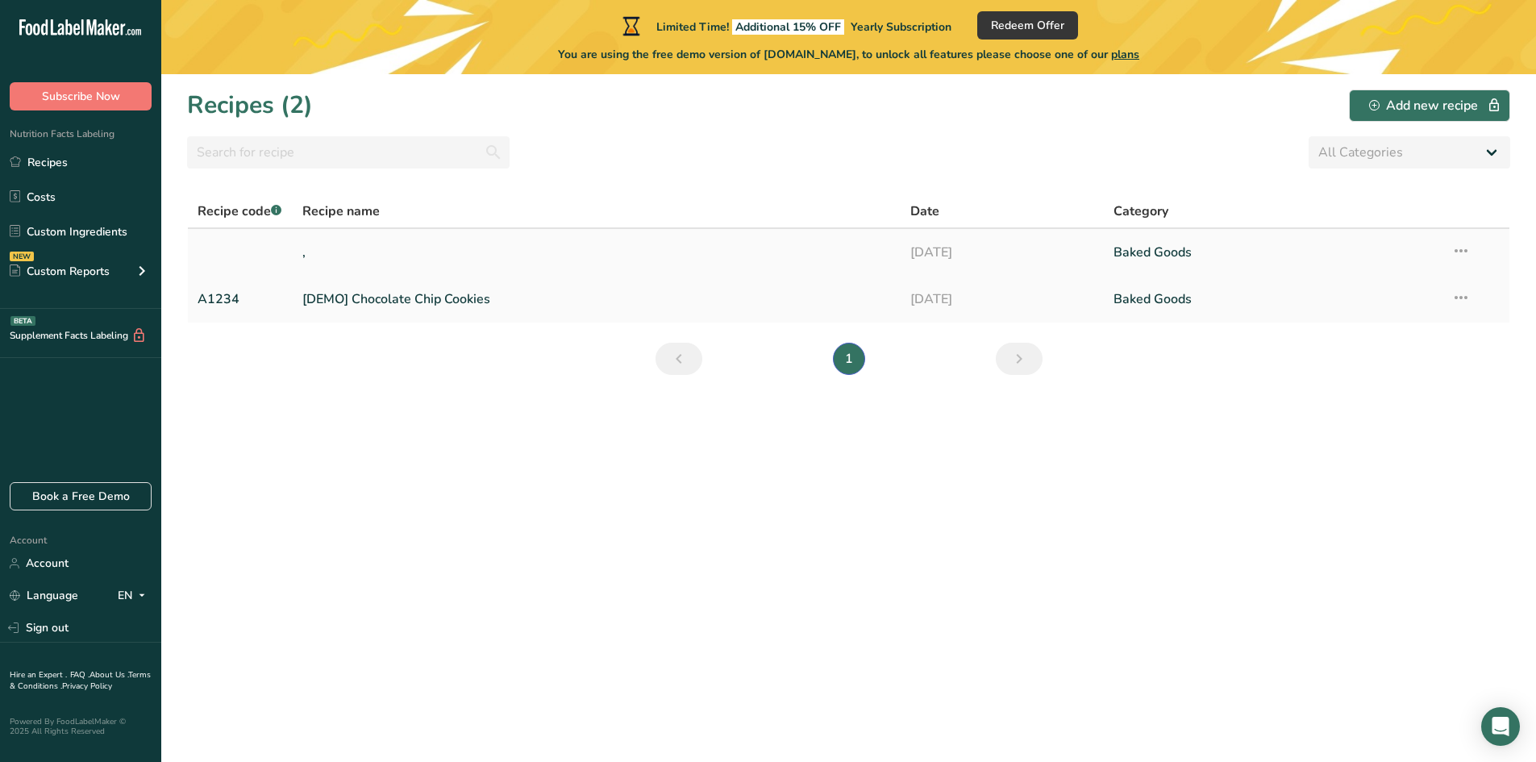
click at [384, 256] on link "," at bounding box center [596, 252] width 589 height 34
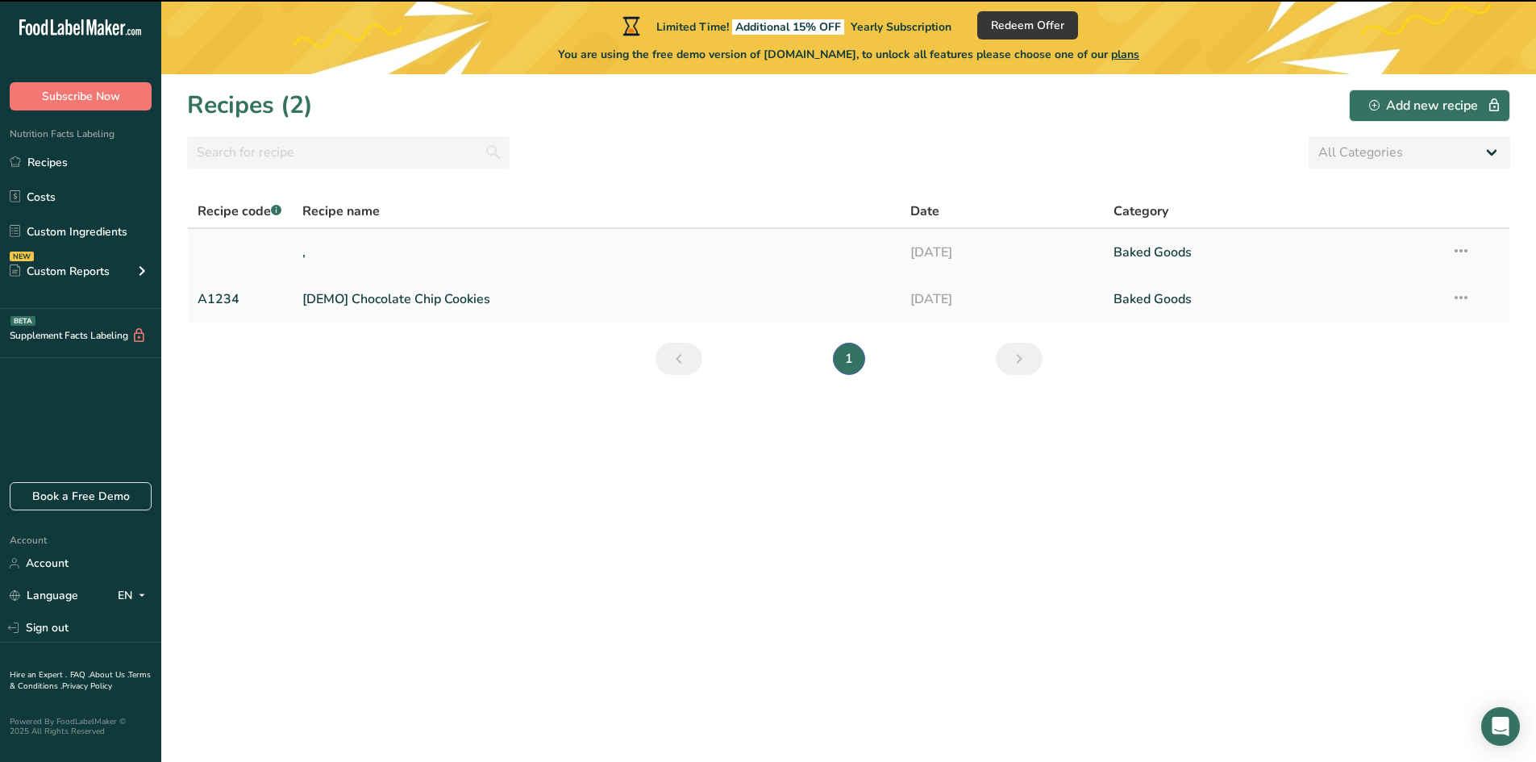
click at [459, 253] on link "," at bounding box center [596, 252] width 589 height 34
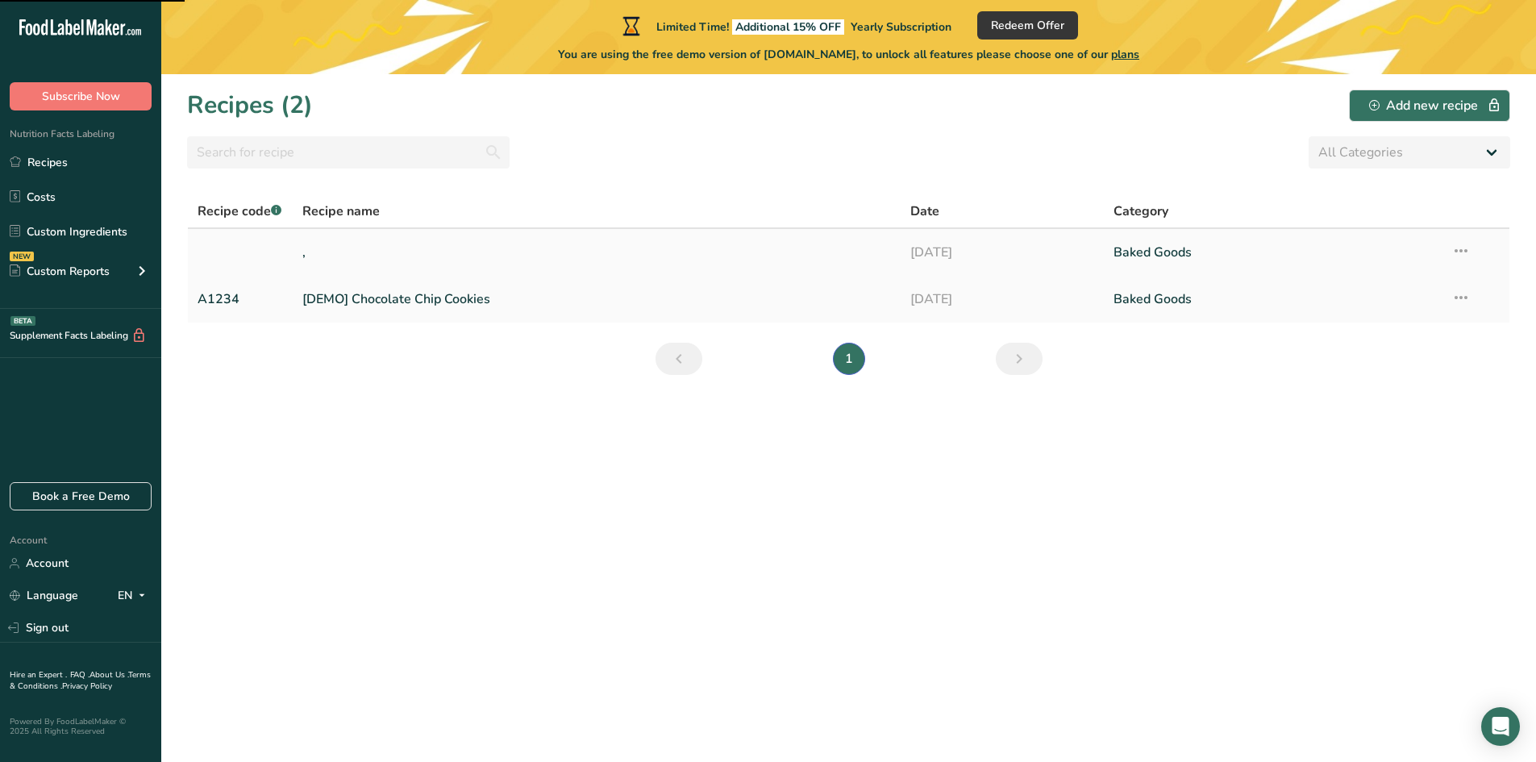
click at [1456, 248] on icon at bounding box center [1460, 250] width 19 height 29
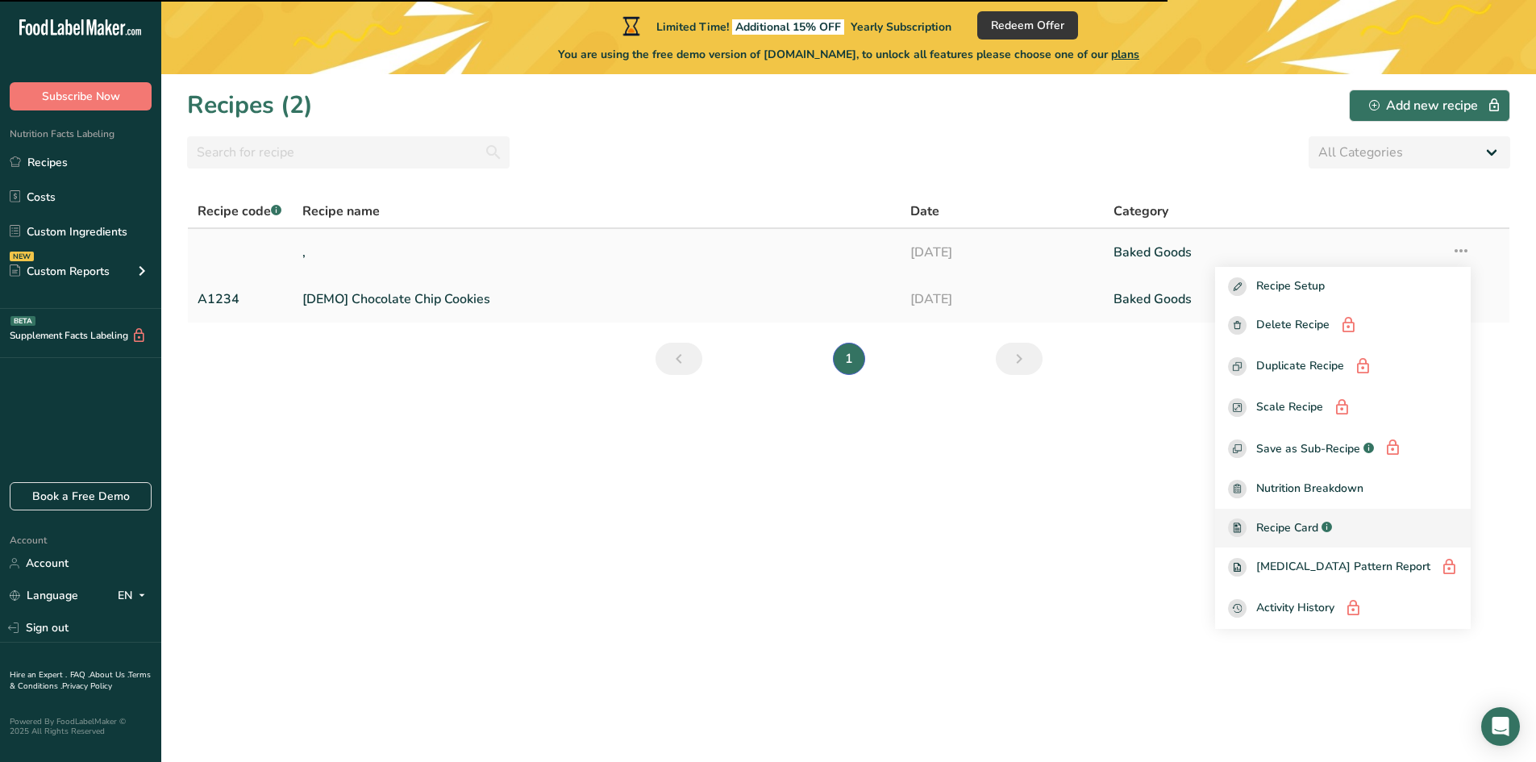
click at [1384, 523] on div "Recipe Card .a-a{fill:#347362;}.b-a{fill:#fff;}" at bounding box center [1343, 527] width 230 height 19
click at [1362, 482] on span "Nutrition Breakdown" at bounding box center [1309, 489] width 107 height 19
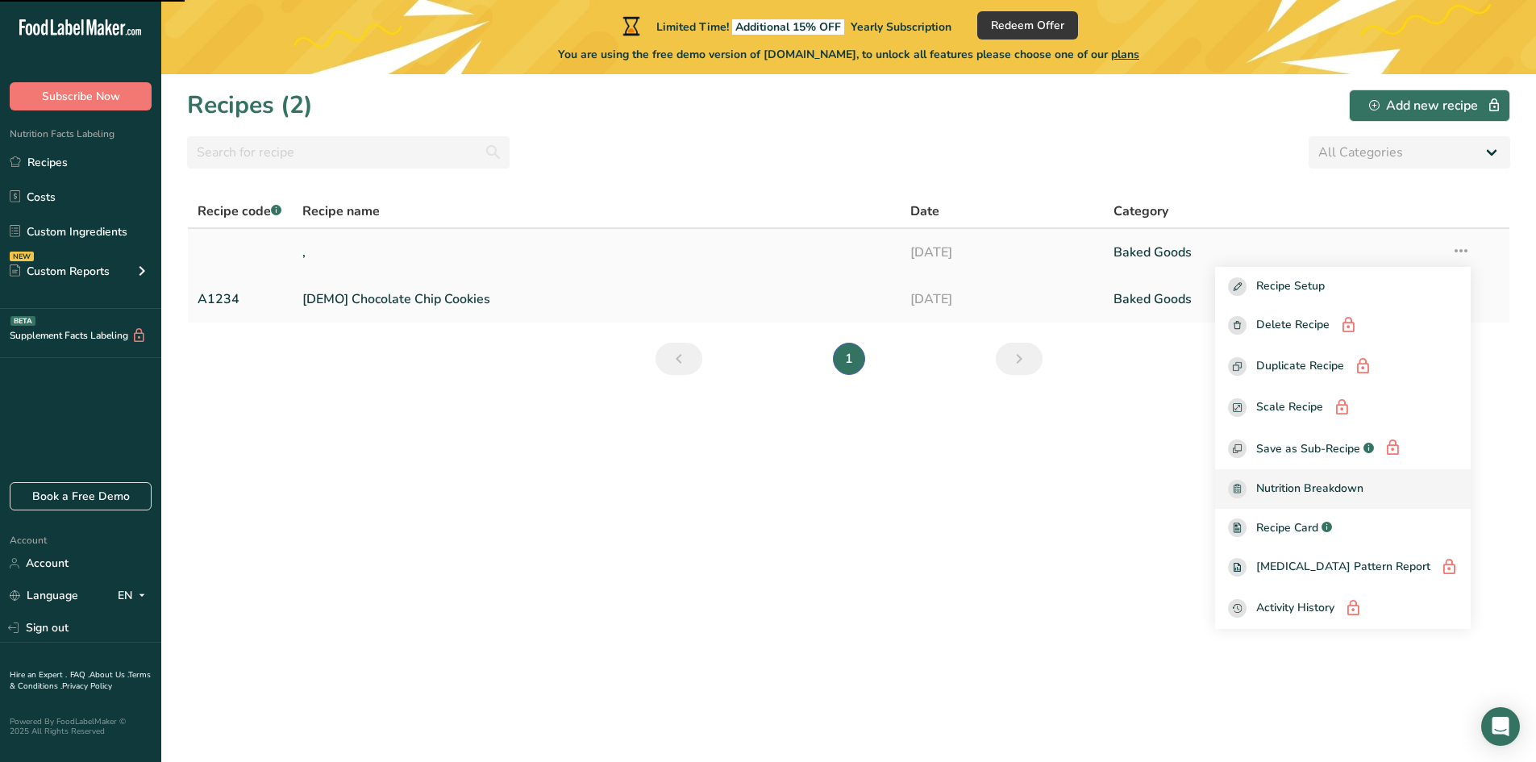
click at [1362, 482] on span "Nutrition Breakdown" at bounding box center [1309, 489] width 107 height 19
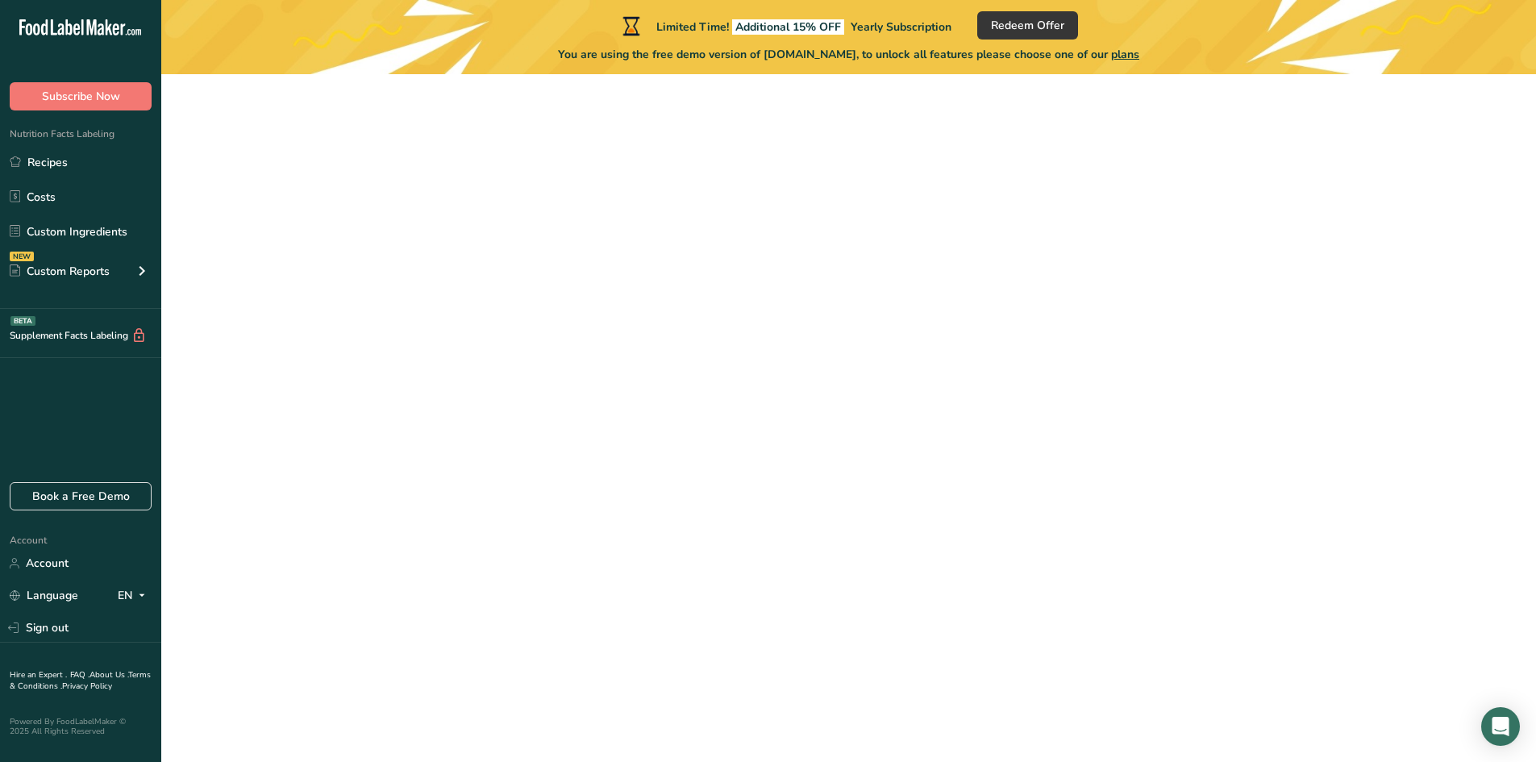
scroll to position [4, 0]
